Goal: Transaction & Acquisition: Purchase product/service

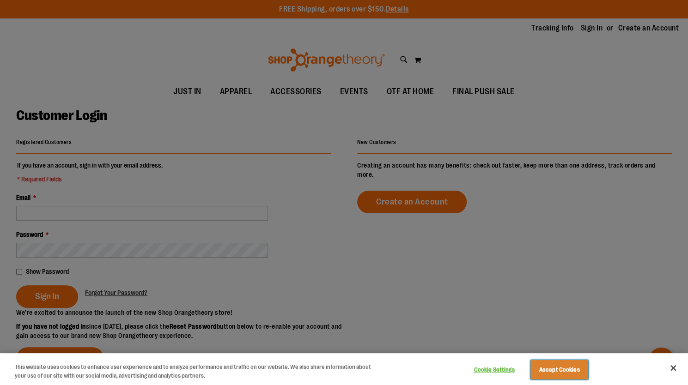
click at [582, 367] on button "Accept Cookies" at bounding box center [559, 369] width 58 height 19
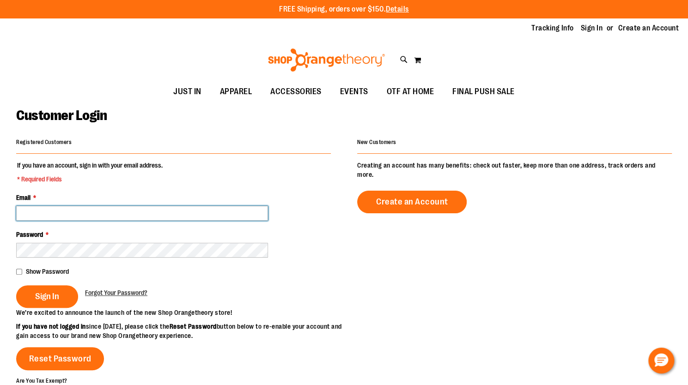
click at [36, 213] on input "Email *" at bounding box center [142, 213] width 252 height 15
type input "**********"
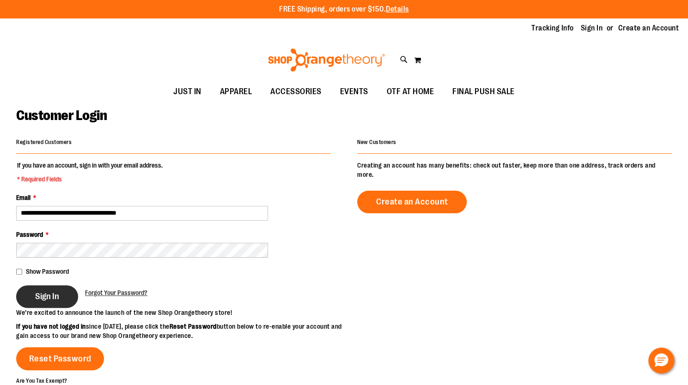
click at [55, 292] on span "Sign In" at bounding box center [47, 297] width 24 height 10
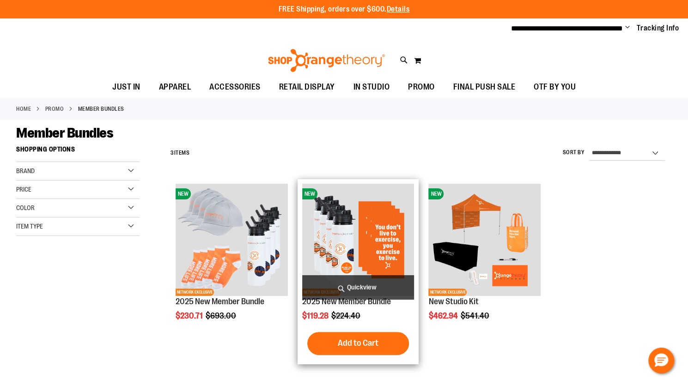
click at [360, 253] on img "product" at bounding box center [358, 240] width 112 height 112
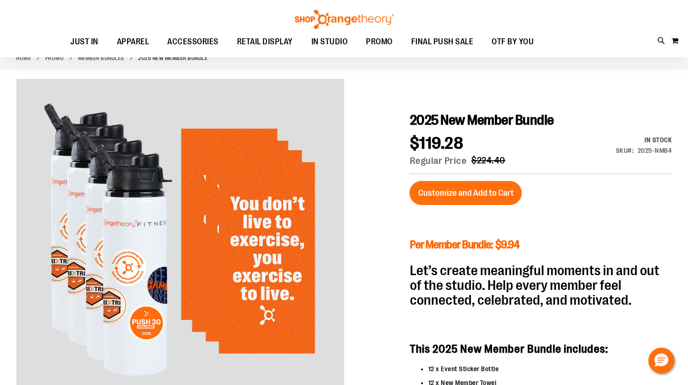
scroll to position [41, 0]
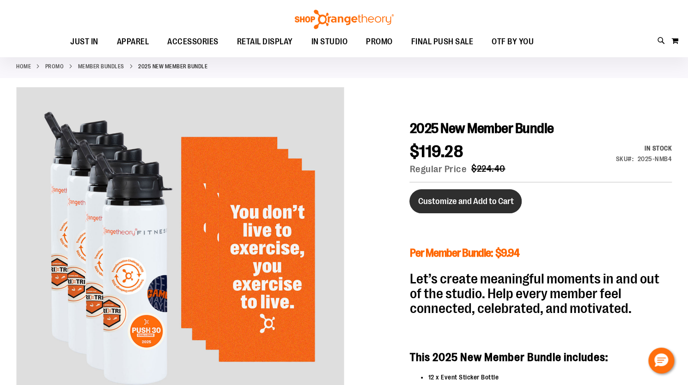
click at [442, 201] on span "Customize and Add to Cart" at bounding box center [466, 201] width 96 height 10
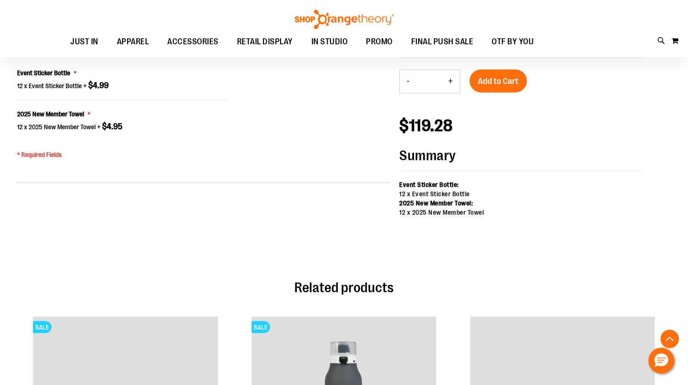
scroll to position [713, 0]
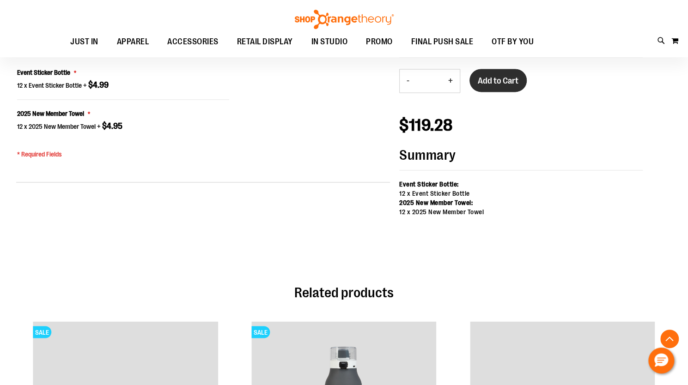
click at [503, 86] on button "Add to Cart" at bounding box center [497, 80] width 57 height 23
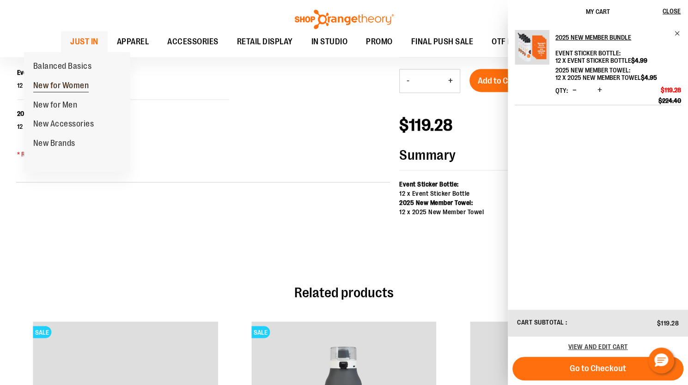
click at [51, 85] on span "New for Women" at bounding box center [61, 87] width 56 height 12
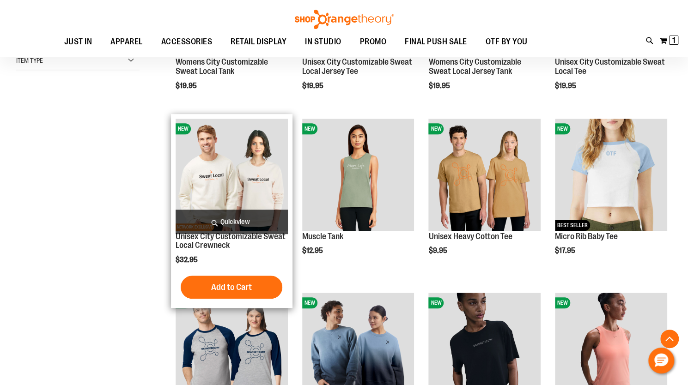
scroll to position [242, 0]
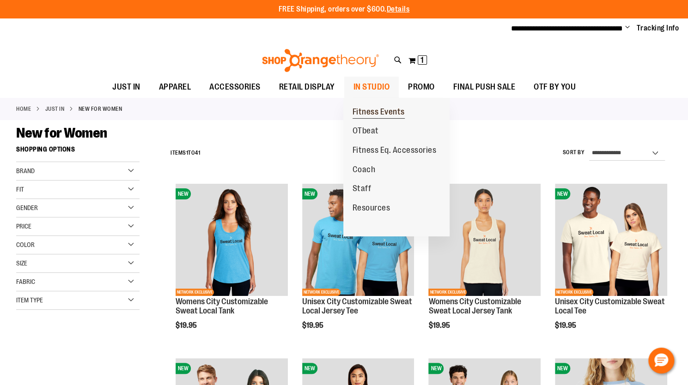
click at [380, 111] on span "Fitness Events" at bounding box center [379, 113] width 52 height 12
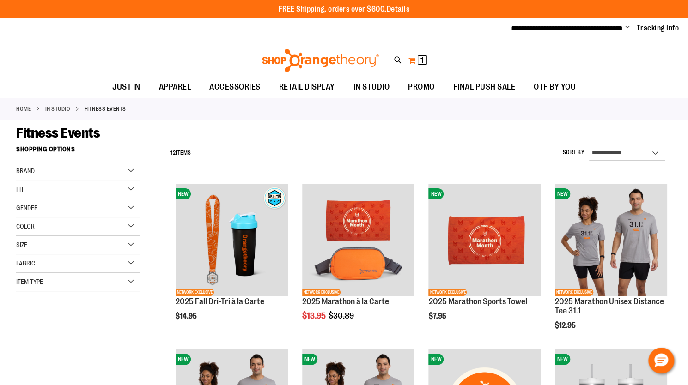
click at [414, 59] on button "My Cart 1 1 items" at bounding box center [417, 60] width 19 height 15
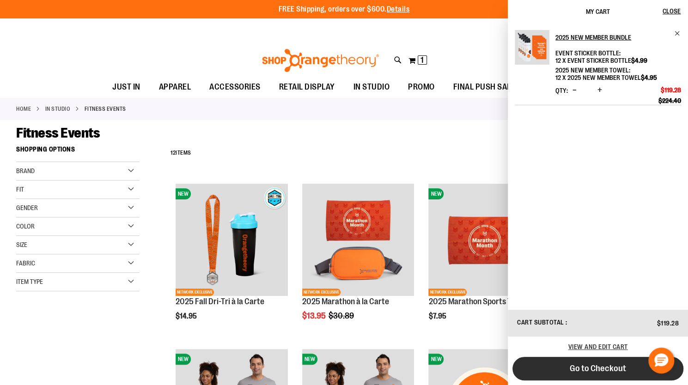
click at [602, 364] on span "Go to Checkout" at bounding box center [598, 369] width 56 height 10
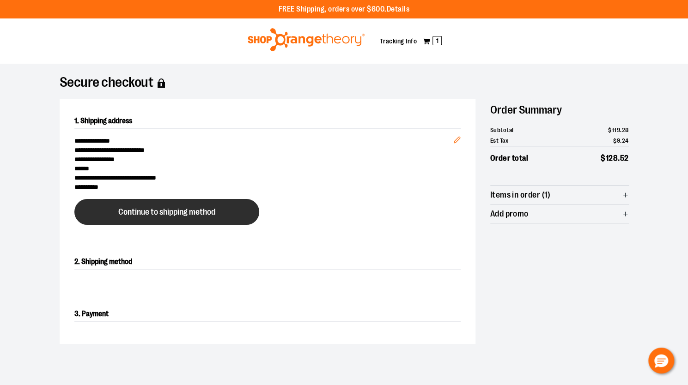
click at [210, 215] on span "Continue to shipping method" at bounding box center [166, 212] width 97 height 9
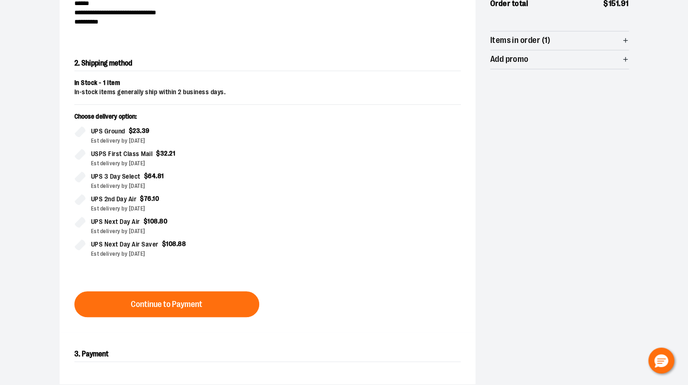
scroll to position [167, 0]
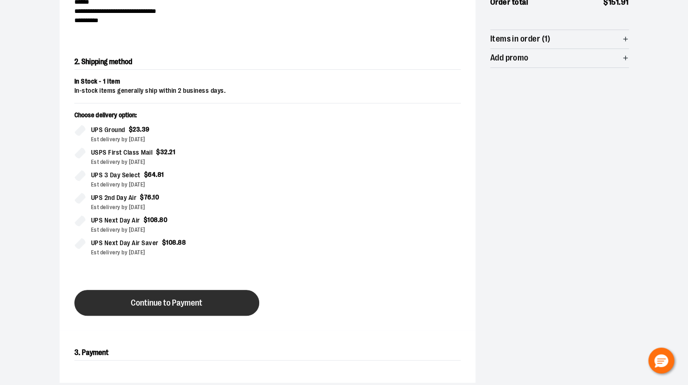
click at [184, 302] on span "Continue to Payment" at bounding box center [167, 303] width 72 height 9
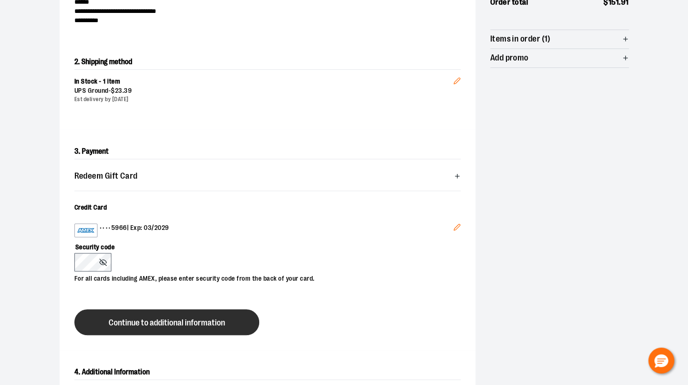
click at [124, 323] on span "Continue to additional information" at bounding box center [167, 323] width 116 height 9
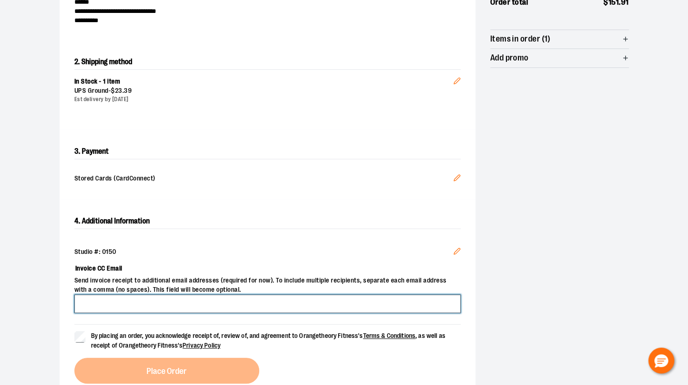
click at [131, 305] on input "Invoice CC Email" at bounding box center [267, 304] width 386 height 18
type input "**********"
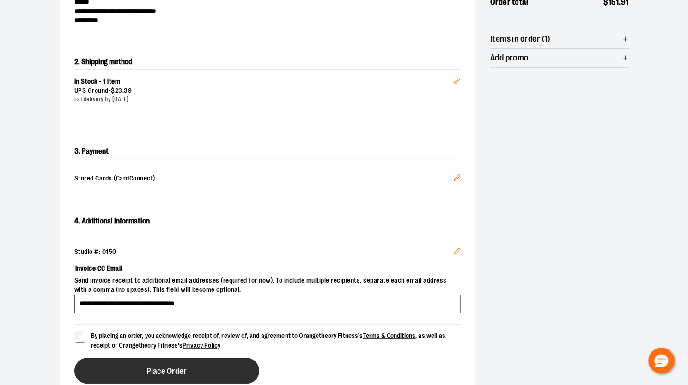
click at [126, 372] on button "Place Order" at bounding box center [166, 371] width 185 height 26
